Goal: Task Accomplishment & Management: Manage account settings

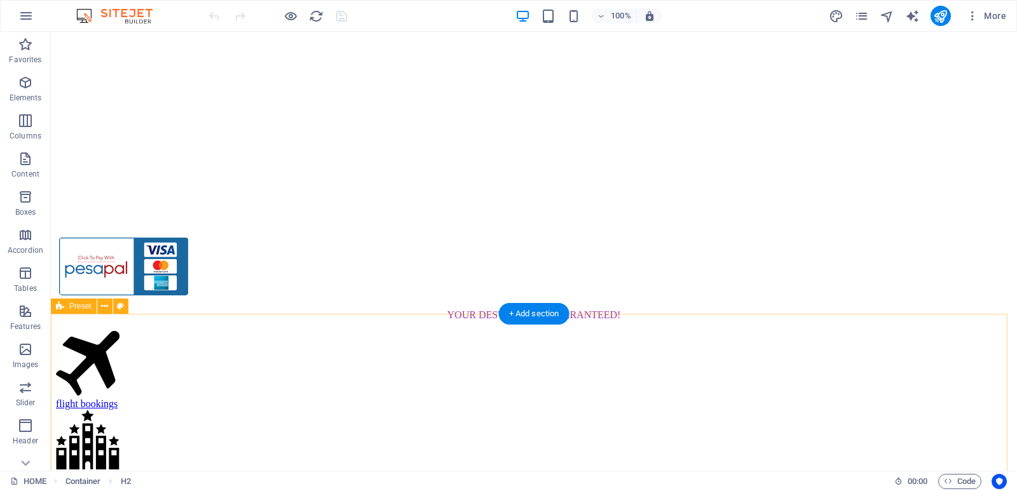
scroll to position [1598, 0]
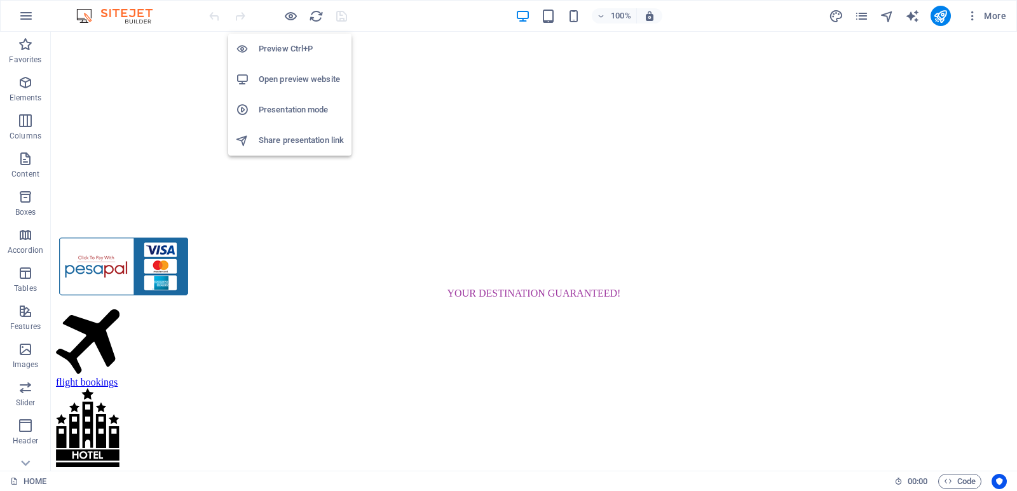
click at [304, 76] on h6 "Open preview website" at bounding box center [301, 79] width 85 height 15
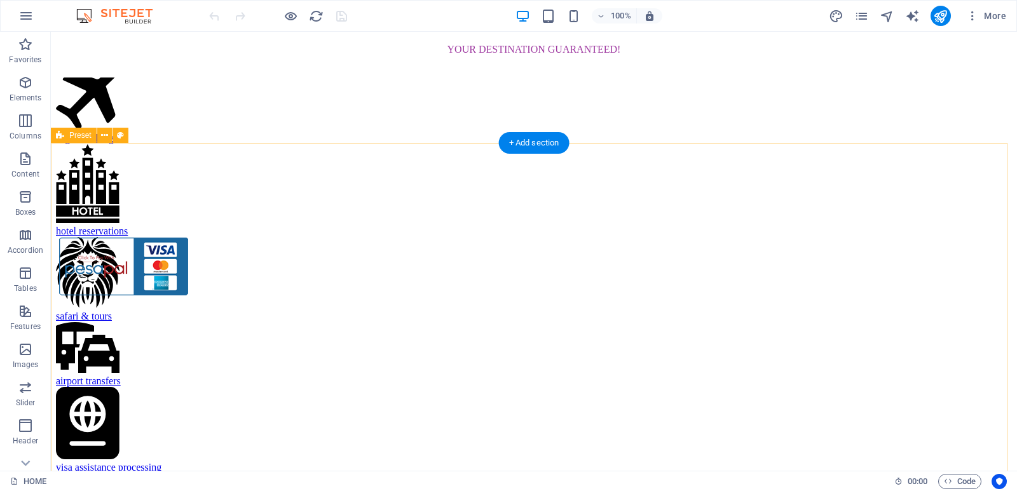
scroll to position [1911, 0]
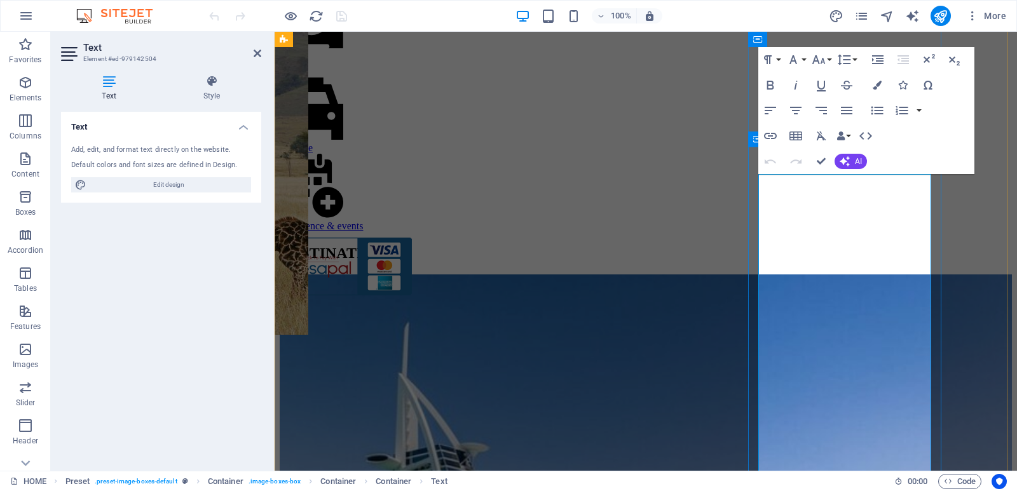
scroll to position [1980, 0]
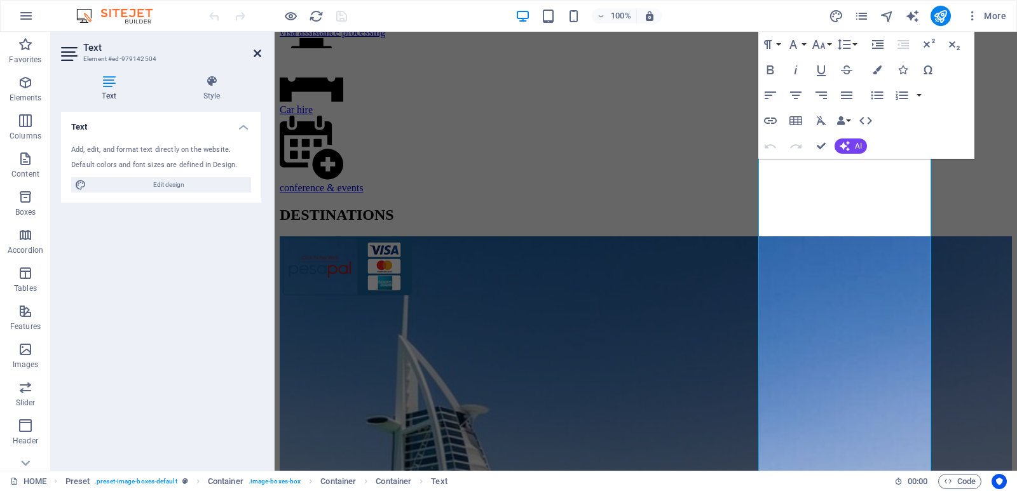
click at [259, 55] on icon at bounding box center [258, 53] width 8 height 10
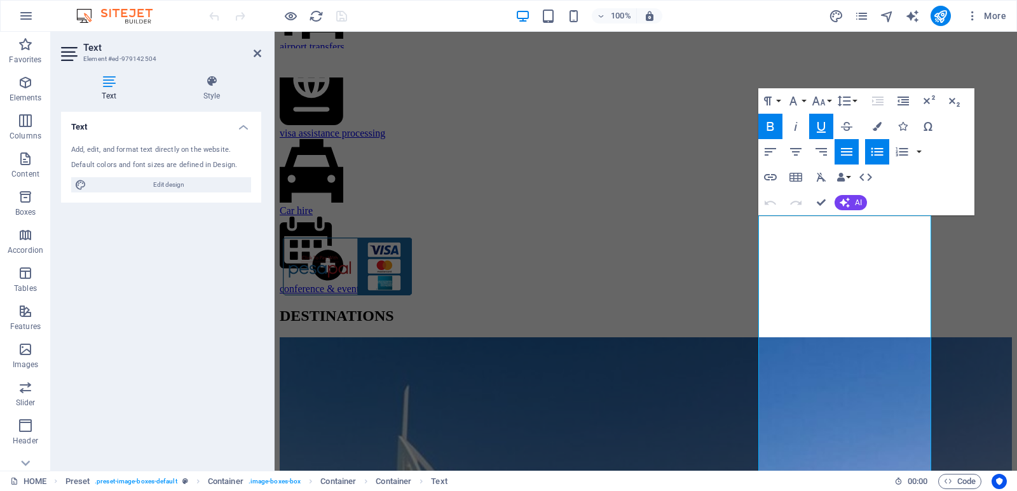
scroll to position [1878, 0]
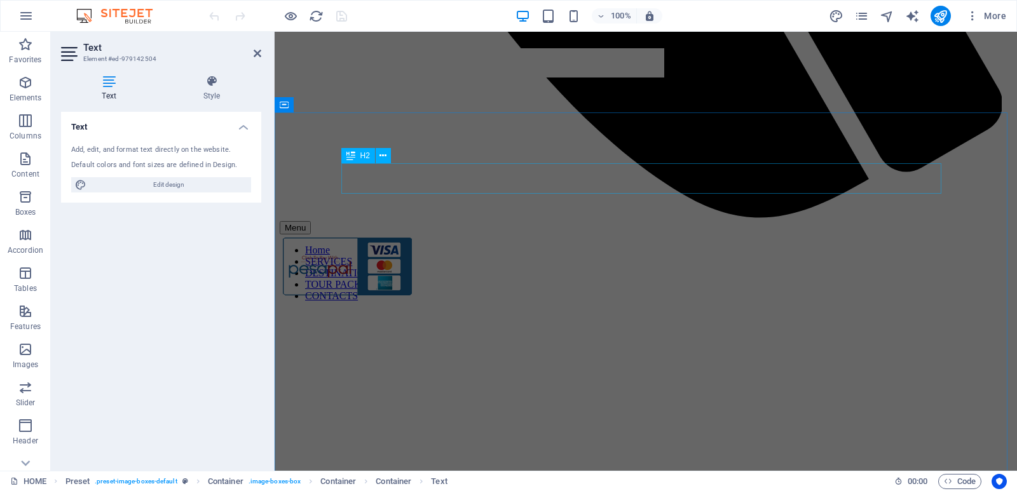
scroll to position [814, 0]
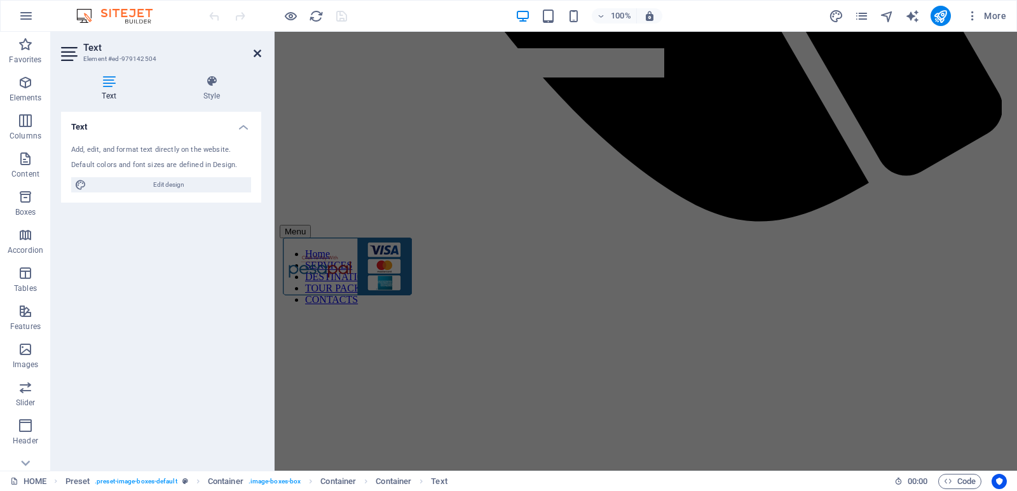
click at [256, 50] on icon at bounding box center [258, 53] width 8 height 10
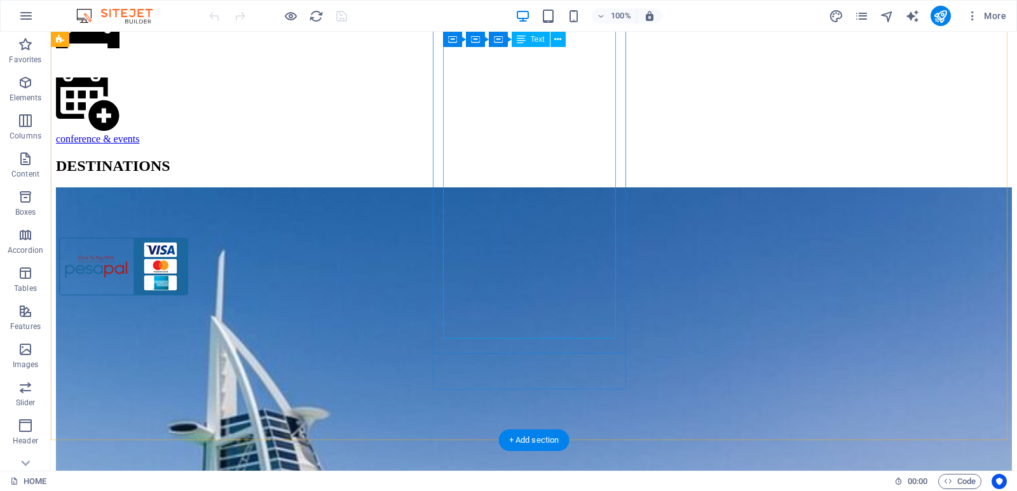
scroll to position [2282, 0]
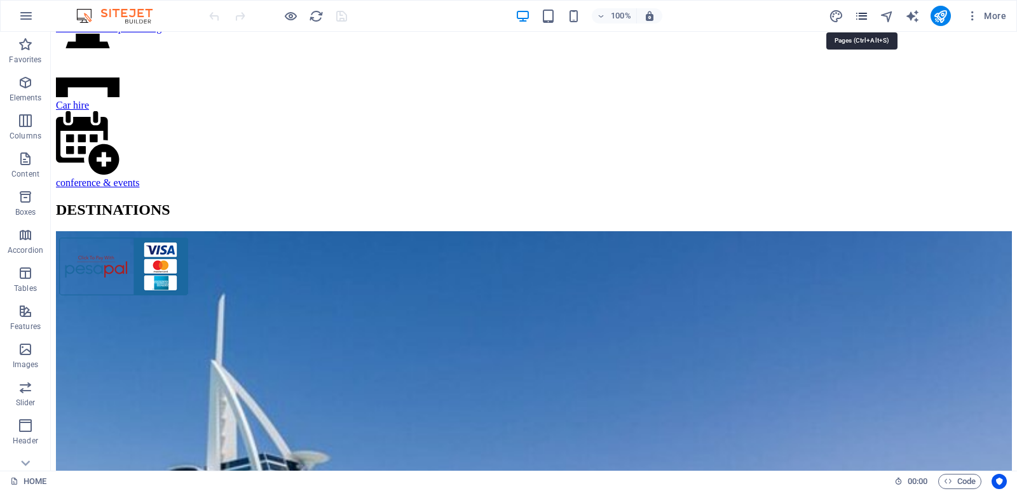
click at [866, 13] on icon "pages" at bounding box center [861, 16] width 15 height 15
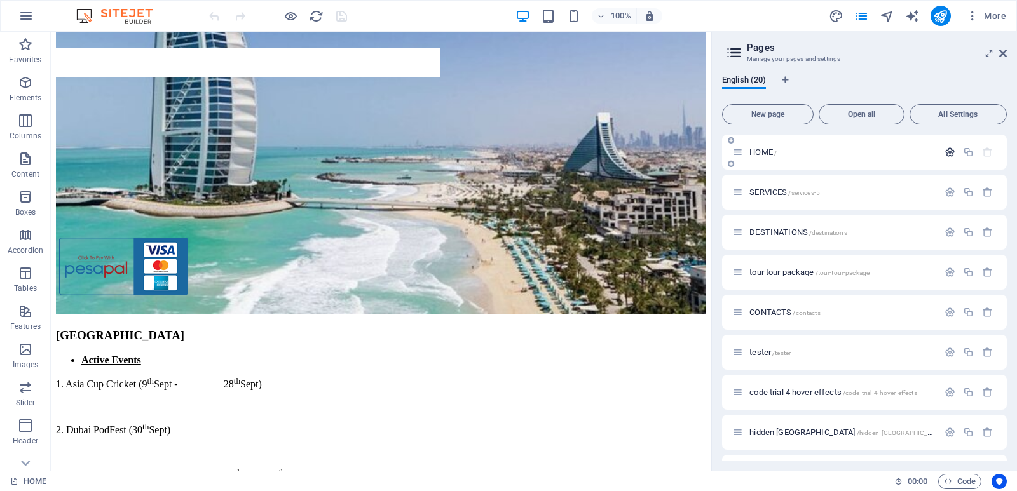
click at [951, 152] on icon "button" at bounding box center [950, 152] width 11 height 11
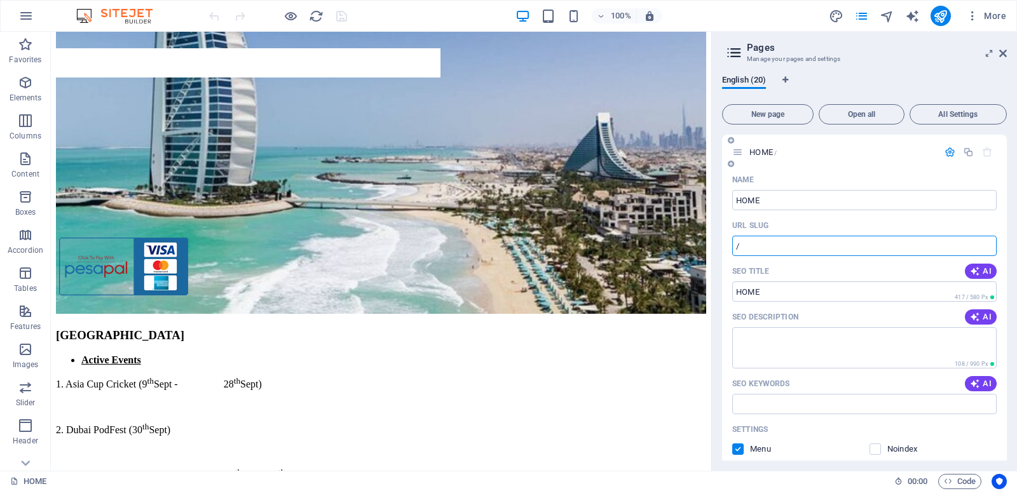
drag, startPoint x: 751, startPoint y: 246, endPoint x: 728, endPoint y: 249, distance: 23.1
click at [728, 249] on div "Name HOME ​ URL SLUG / ​ SEO Title AI ​ 417 / 580 Px SEO Description AI ​ 108 /…" at bounding box center [864, 415] width 285 height 491
click at [770, 237] on input "/" at bounding box center [864, 246] width 264 height 20
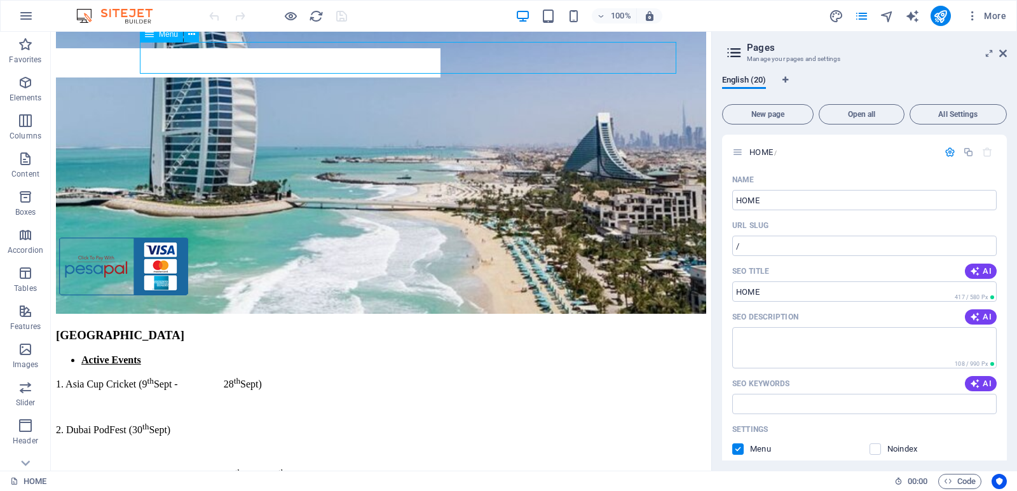
select select "14"
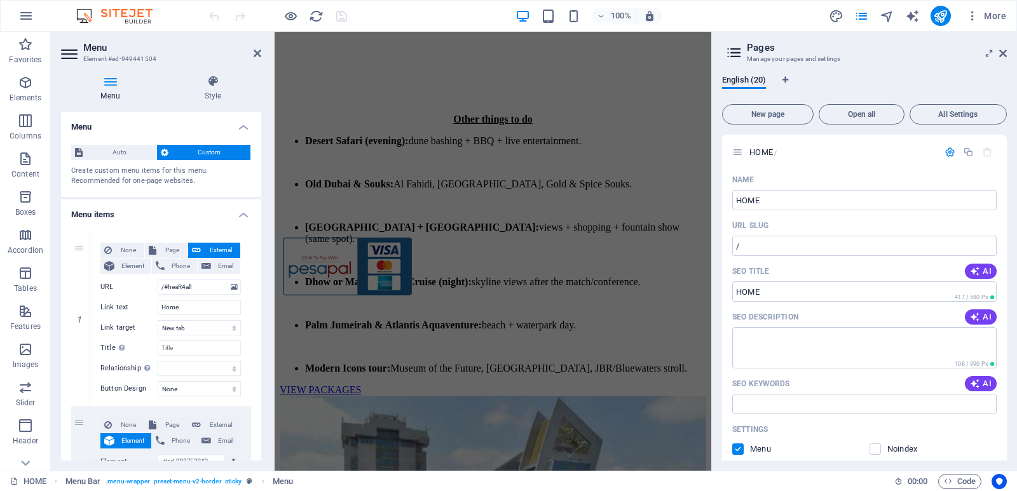
scroll to position [2523, 0]
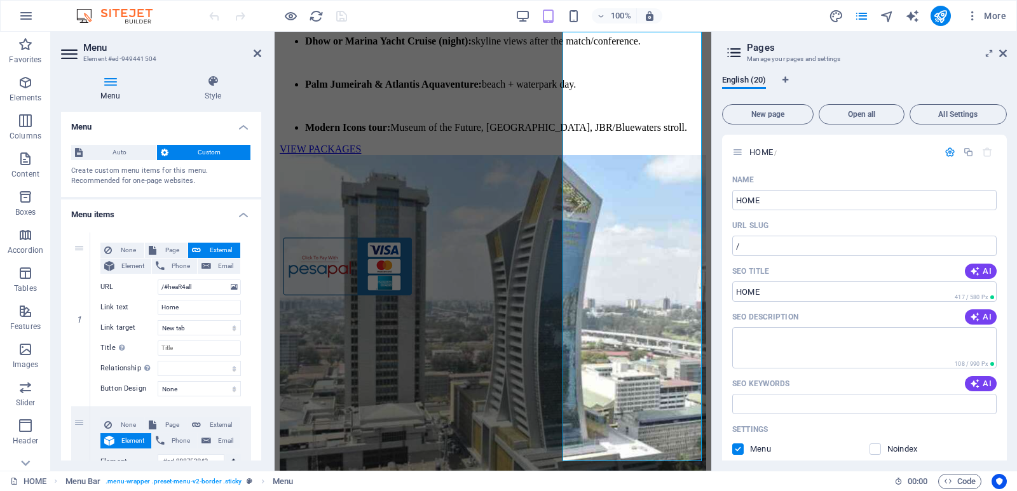
click at [1011, 62] on aside "Pages Manage your pages and settings English (20) New page Open all All Setting…" at bounding box center [864, 251] width 306 height 439
click at [1005, 52] on icon at bounding box center [1003, 53] width 8 height 10
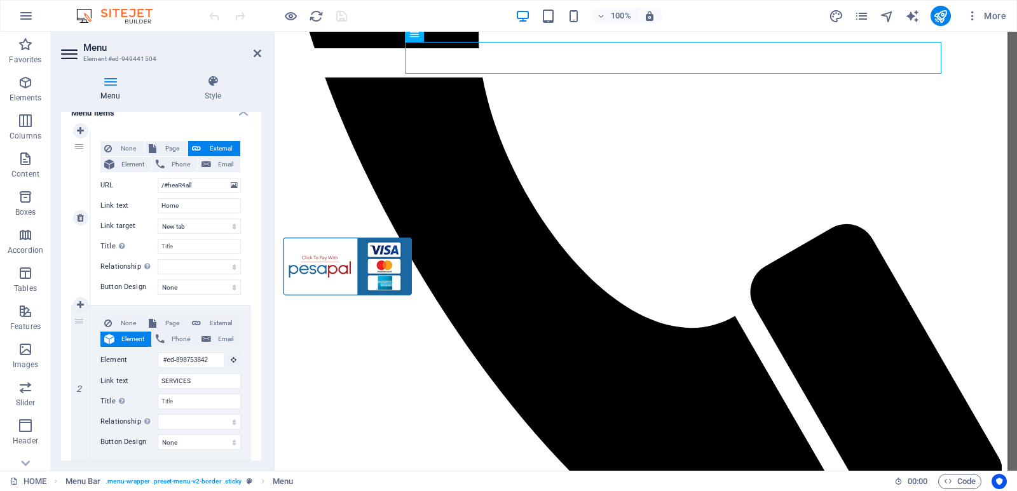
scroll to position [2230, 0]
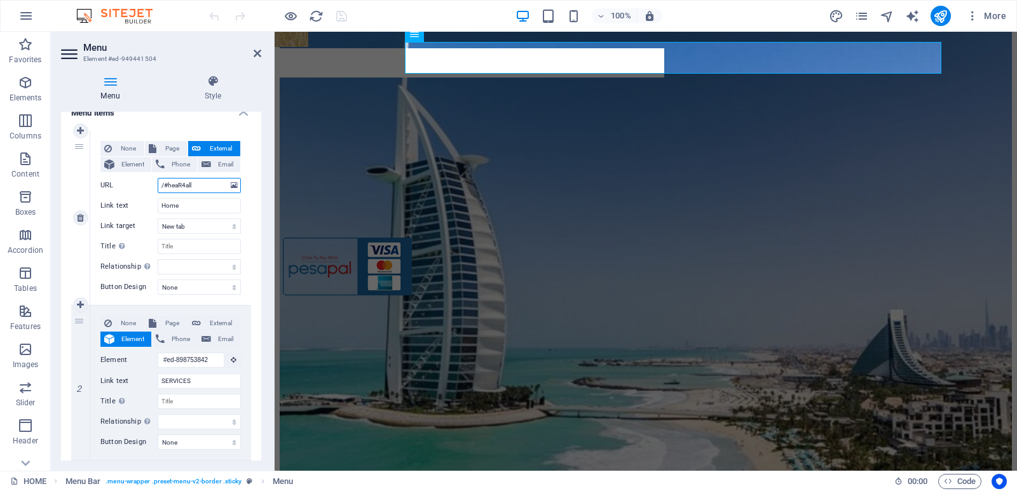
click at [190, 183] on input "/#heaR4all" at bounding box center [199, 185] width 83 height 15
click at [200, 183] on input "/#heaR4all" at bounding box center [199, 185] width 83 height 15
drag, startPoint x: 200, startPoint y: 183, endPoint x: 160, endPoint y: 184, distance: 40.1
click at [160, 184] on input "/#heaR4all" at bounding box center [199, 185] width 83 height 15
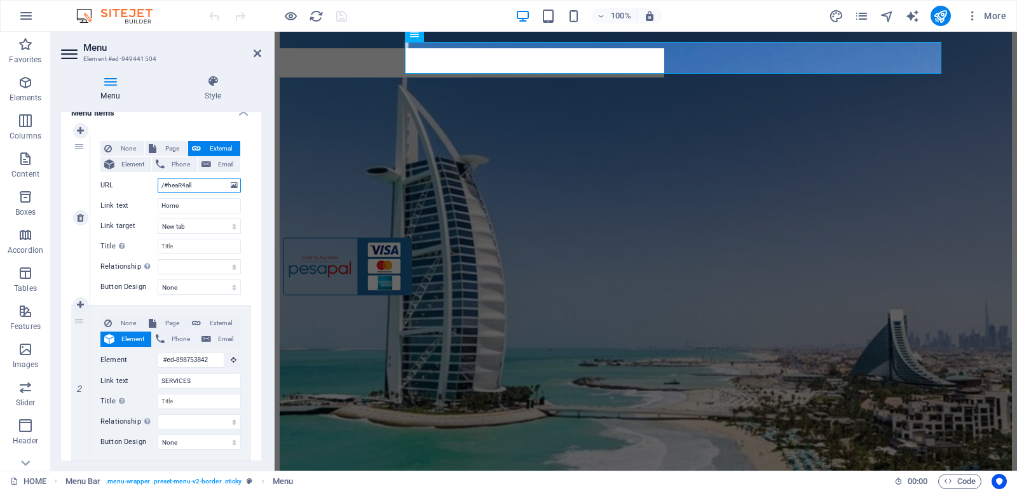
click at [160, 184] on input "/#heaR4all" at bounding box center [199, 185] width 83 height 15
drag, startPoint x: 200, startPoint y: 183, endPoint x: 158, endPoint y: 183, distance: 42.0
click at [158, 183] on input "/#heaR4all" at bounding box center [199, 185] width 83 height 15
click at [203, 179] on input "/#heaR4all" at bounding box center [199, 185] width 83 height 15
click at [255, 55] on icon at bounding box center [258, 53] width 8 height 10
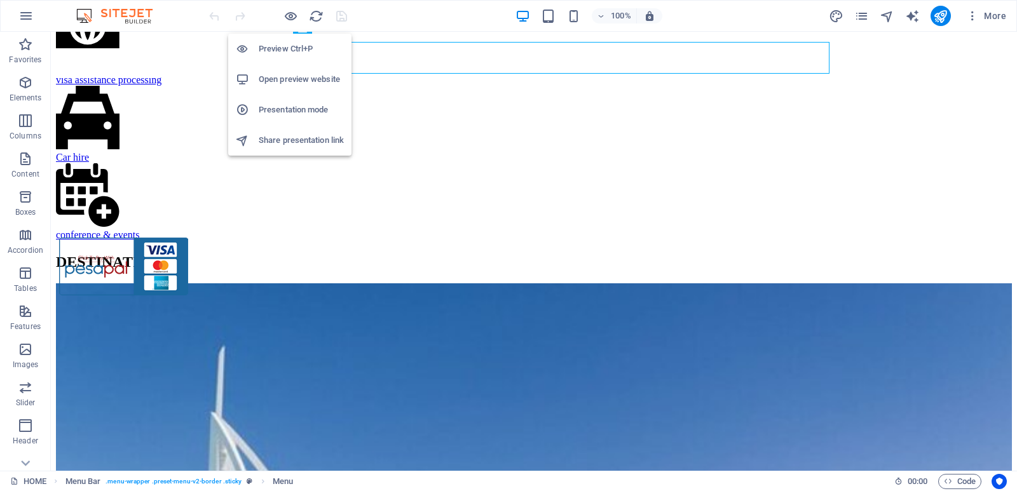
click at [292, 81] on h6 "Open preview website" at bounding box center [301, 79] width 85 height 15
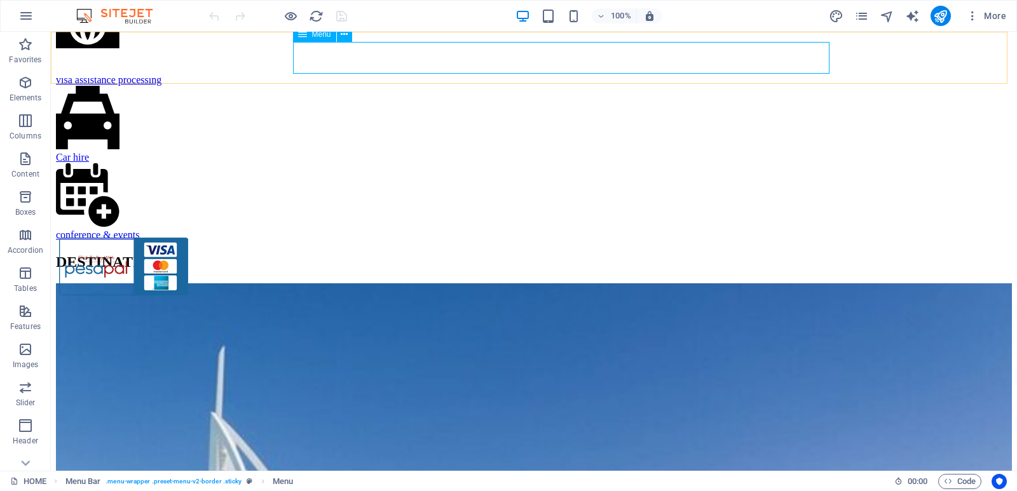
select select "14"
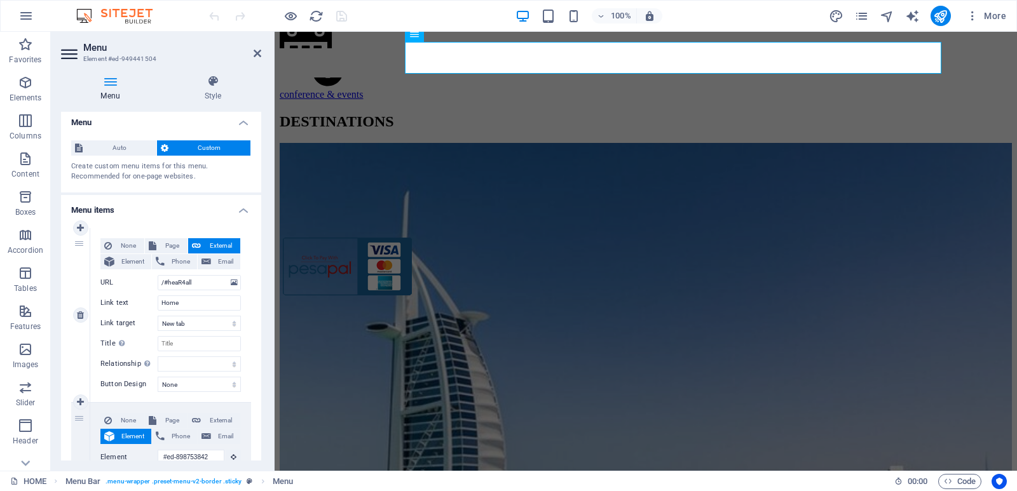
scroll to position [0, 0]
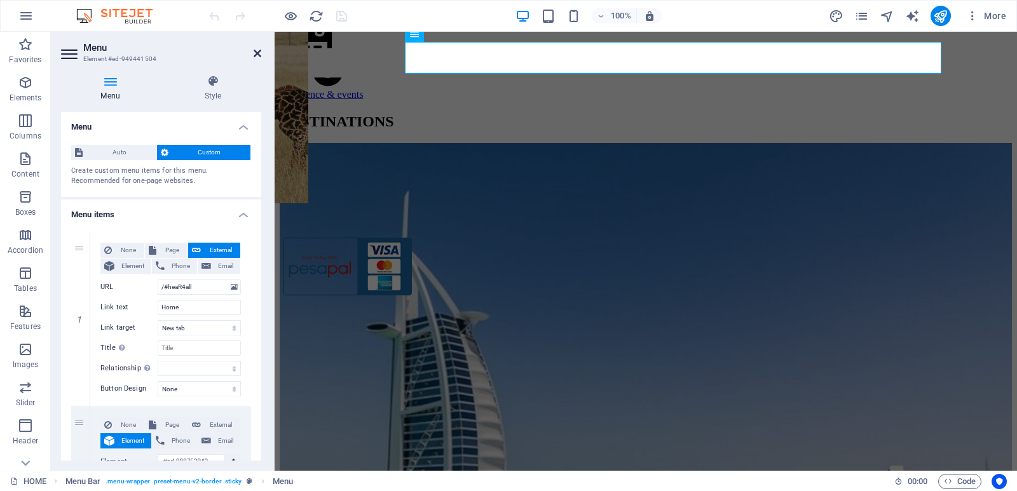
click at [260, 49] on icon at bounding box center [258, 53] width 8 height 10
